Goal: Entertainment & Leisure: Consume media (video, audio)

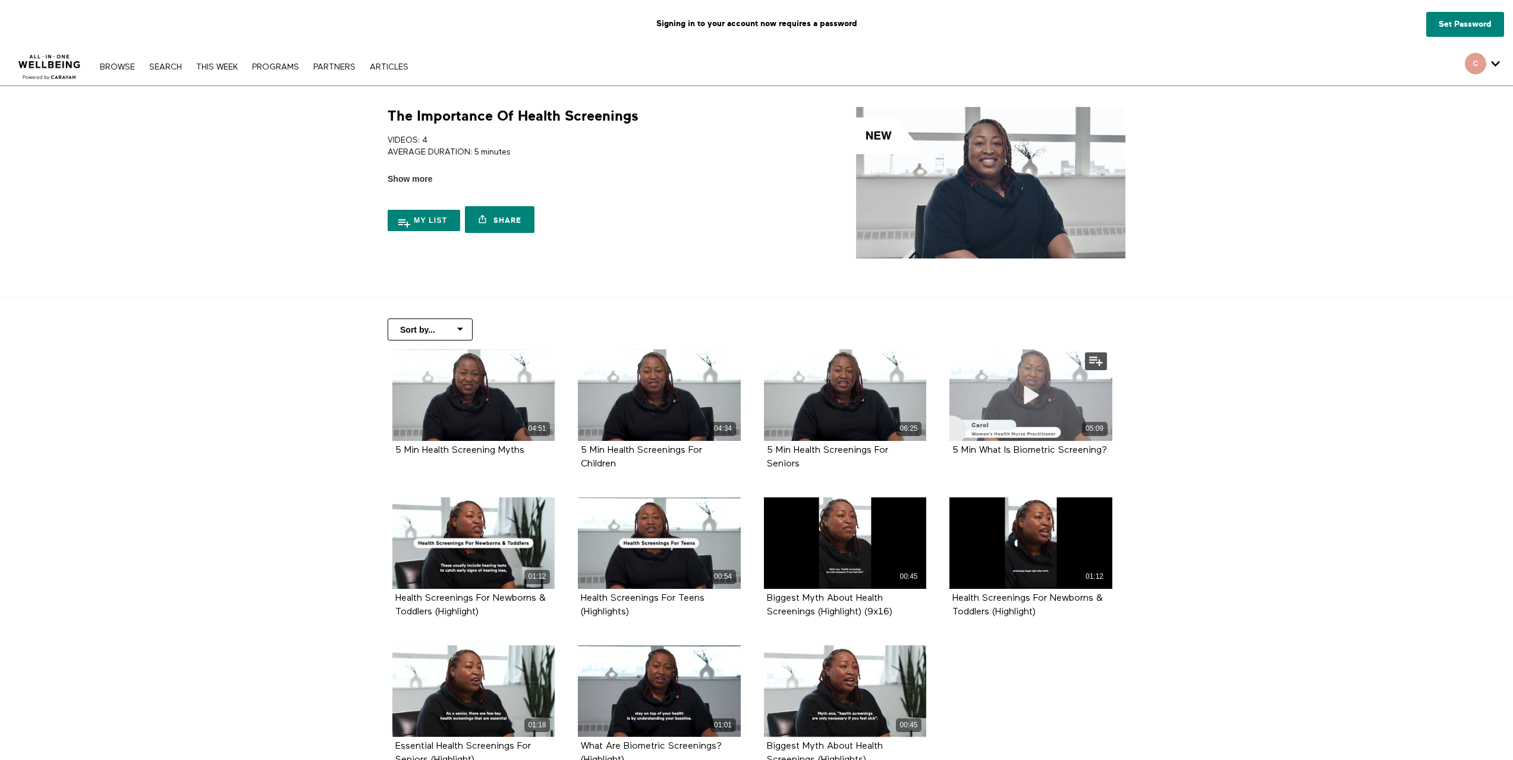
click at [1024, 395] on icon at bounding box center [1031, 395] width 36 height 21
